Goal: Transaction & Acquisition: Purchase product/service

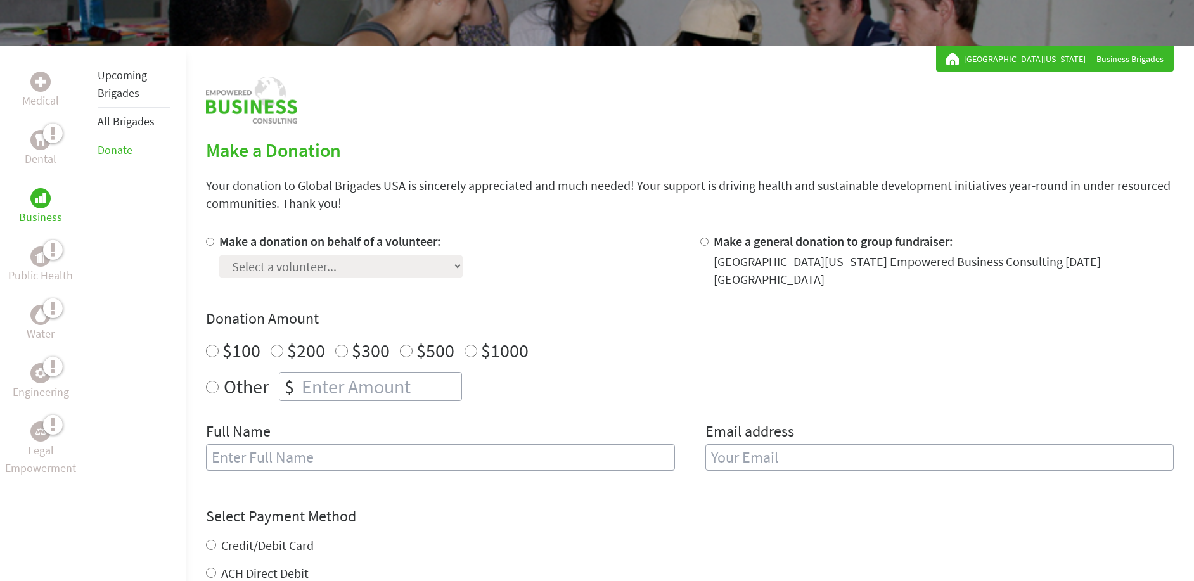
click at [209, 244] on input "Make a donation on behalf of a volunteer:" at bounding box center [210, 242] width 8 height 8
radio input "true"
drag, startPoint x: 315, startPoint y: 267, endPoint x: 327, endPoint y: 274, distance: 14.2
click at [315, 267] on select "Select a volunteer... [GEOGRAPHIC_DATA][PERSON_NAME] [GEOGRAPHIC_DATA][PERSON_N…" at bounding box center [340, 266] width 243 height 22
select select "CD7CDD33-8024-11EF-BF8B-42010A8A0043"
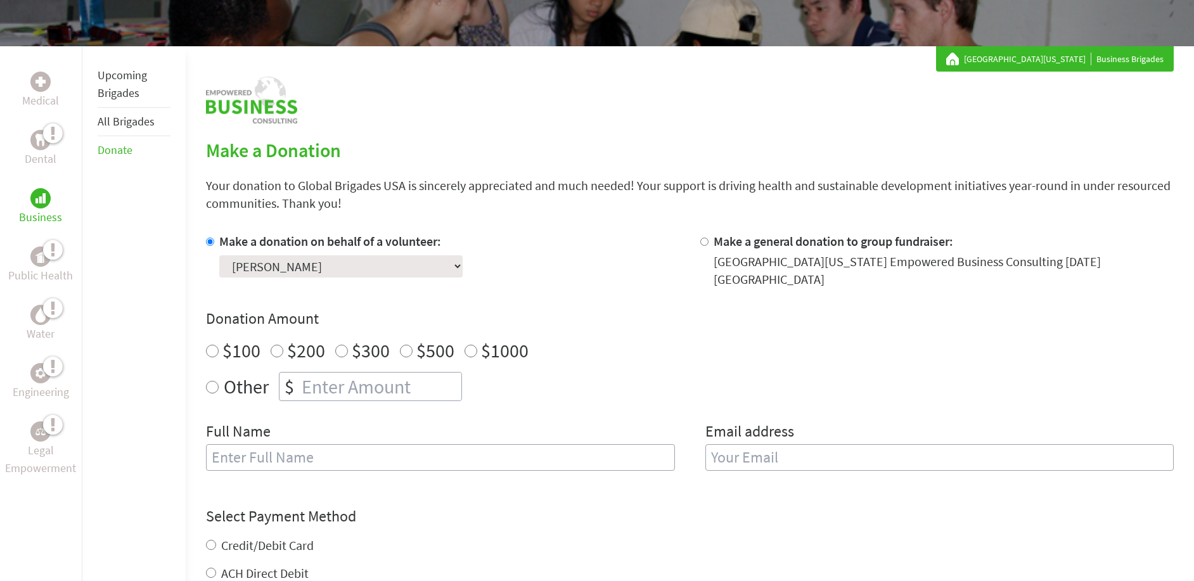
click at [219, 255] on select "Select a volunteer... [GEOGRAPHIC_DATA][PERSON_NAME] [GEOGRAPHIC_DATA][PERSON_N…" at bounding box center [340, 266] width 243 height 22
click at [273, 345] on input "$200" at bounding box center [277, 351] width 13 height 13
radio input "true"
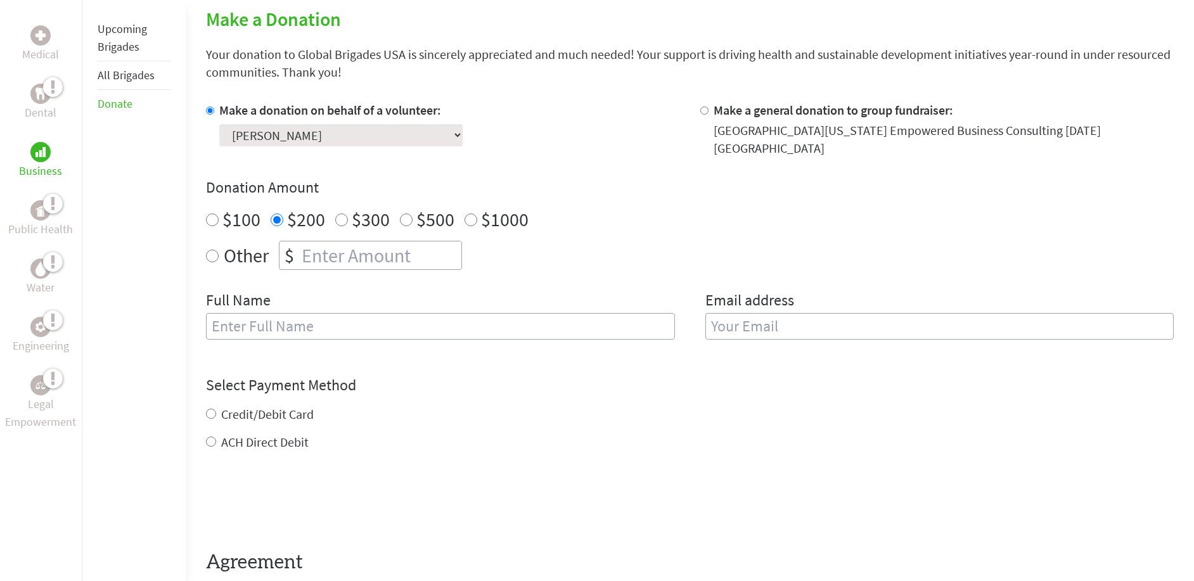
scroll to position [190, 0]
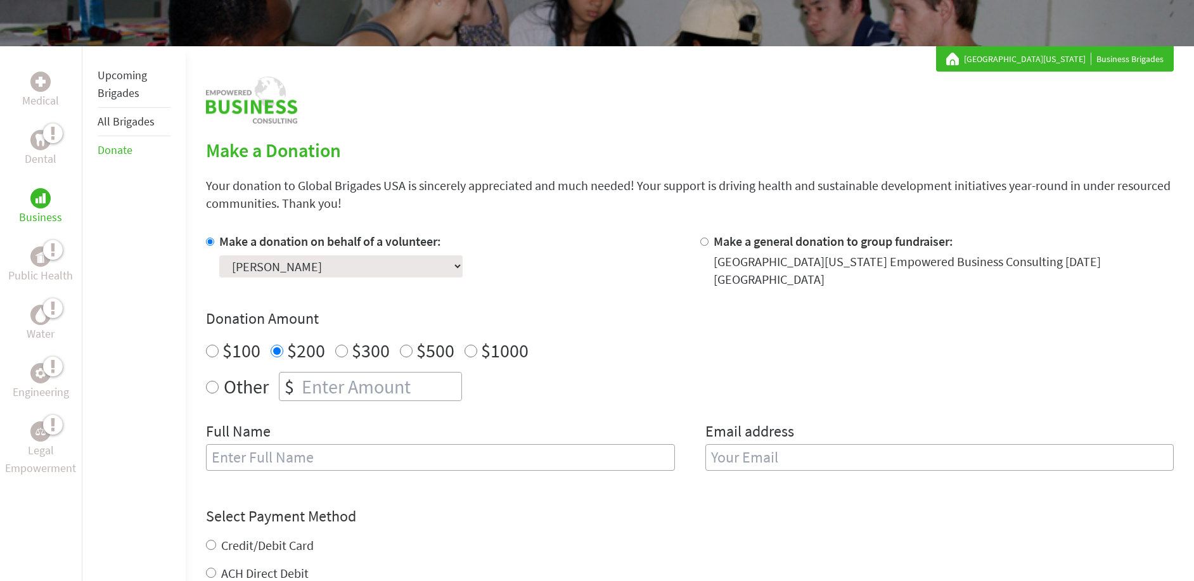
click at [702, 240] on input "Make a general donation to group fundraiser:" at bounding box center [704, 242] width 8 height 8
radio input "true"
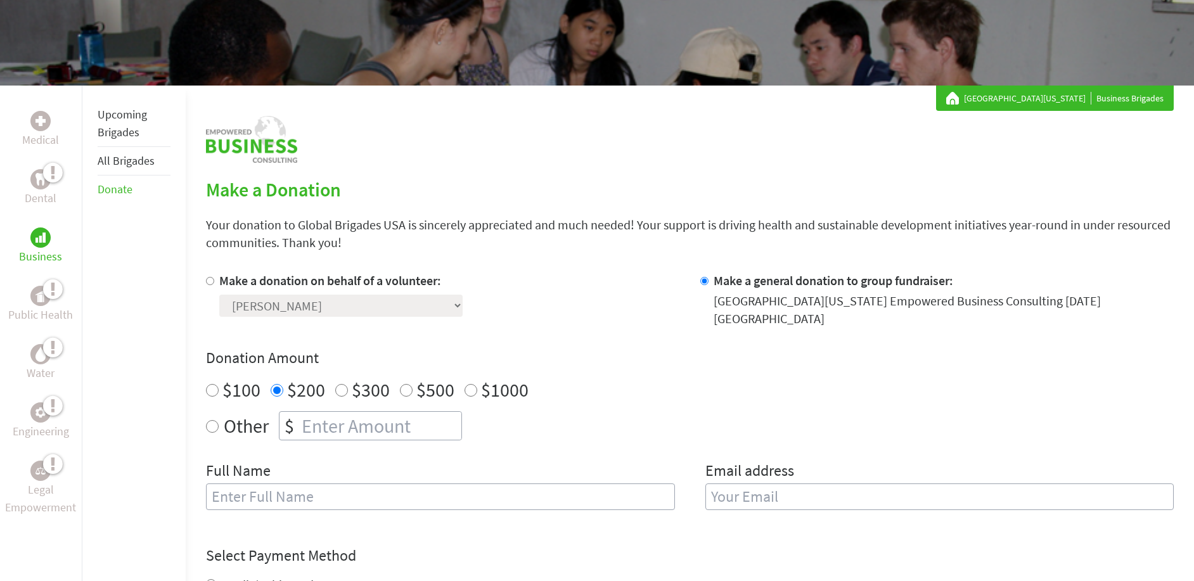
scroll to position [127, 0]
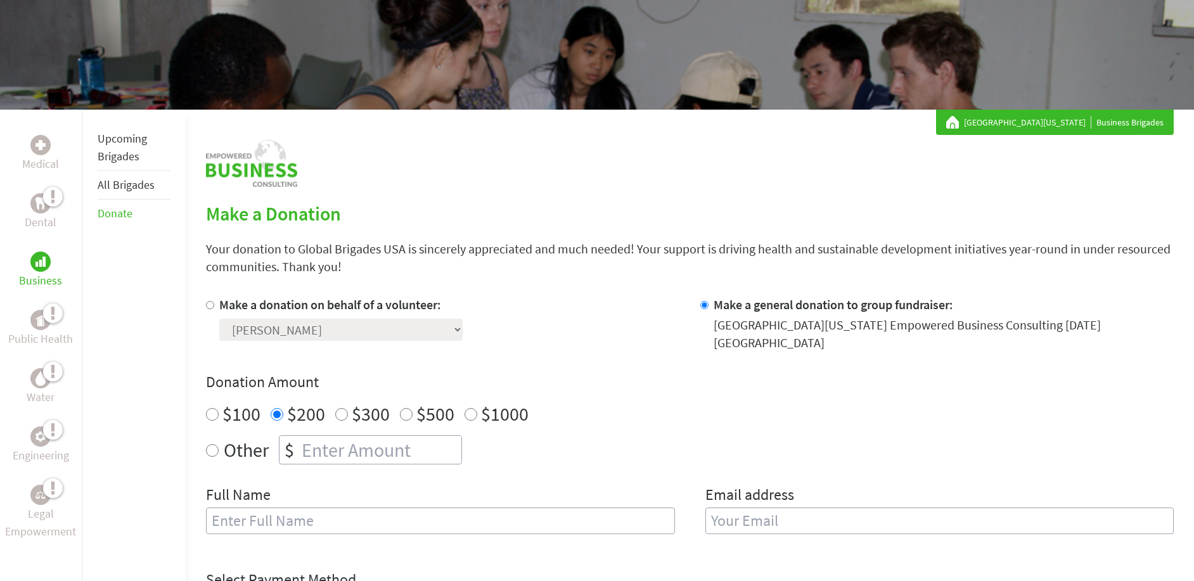
click at [203, 303] on div "Medical Dental Business Public Health Water Engineering Legal Empowerment Upcom…" at bounding box center [597, 493] width 1194 height 766
click at [213, 307] on input "Make a donation on behalf of a volunteer:" at bounding box center [210, 305] width 8 height 8
radio input "true"
click at [268, 333] on select "Select a volunteer... [GEOGRAPHIC_DATA][PERSON_NAME] [GEOGRAPHIC_DATA][PERSON_N…" at bounding box center [340, 330] width 243 height 22
select select "E4896F23-3A60-11F0-B8AC-42010A400003"
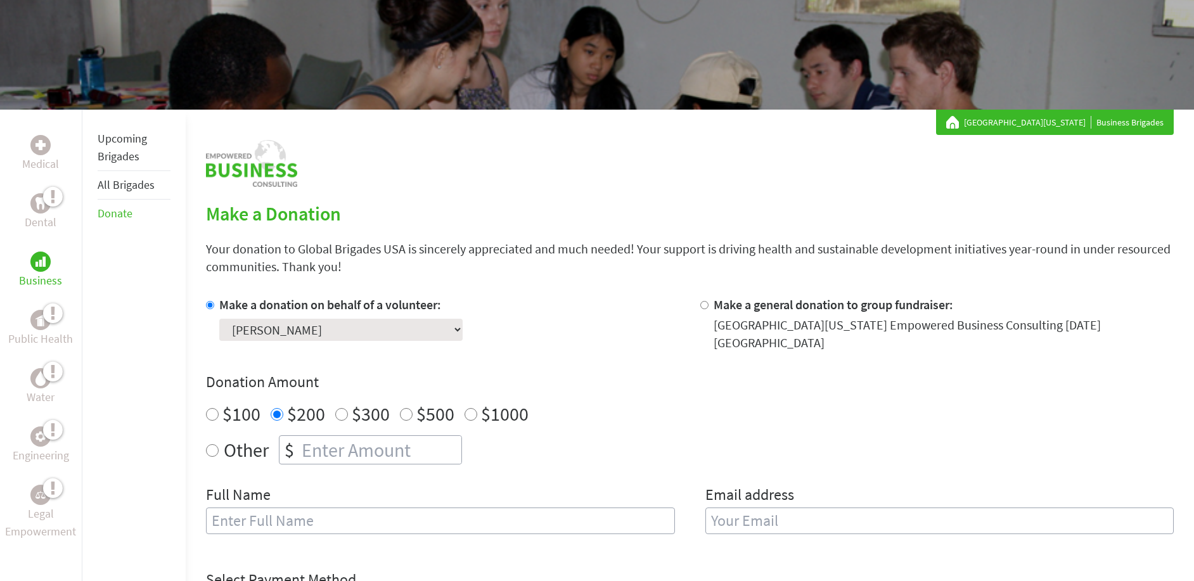
click at [219, 319] on select "Select a volunteer... [GEOGRAPHIC_DATA][PERSON_NAME] [GEOGRAPHIC_DATA][PERSON_N…" at bounding box center [340, 330] width 243 height 22
click at [705, 305] on input "Make a general donation to group fundraiser:" at bounding box center [704, 305] width 8 height 8
radio input "true"
